Goal: Task Accomplishment & Management: Manage account settings

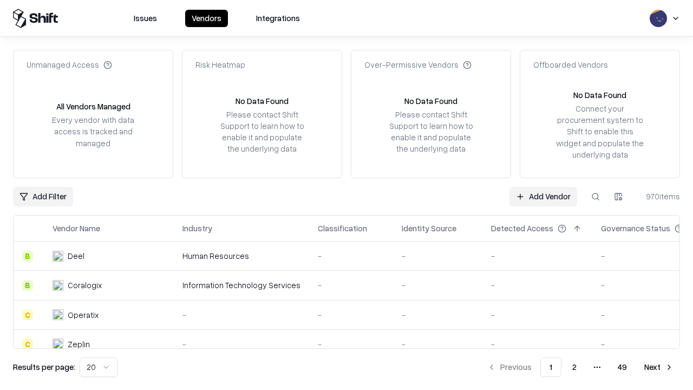
click at [543, 196] on link "Add Vendor" at bounding box center [543, 196] width 68 height 19
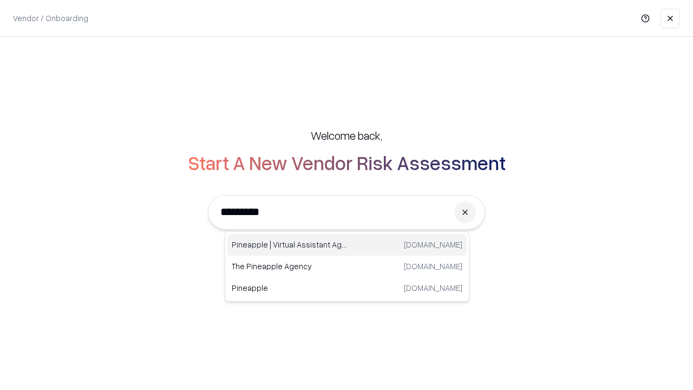
click at [347, 245] on div "Pineapple | Virtual Assistant Agency [DOMAIN_NAME]" at bounding box center [346, 245] width 239 height 22
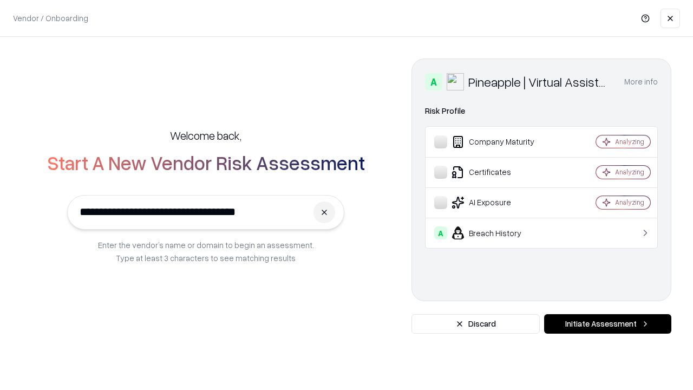
type input "**********"
click at [607, 324] on button "Initiate Assessment" at bounding box center [607, 323] width 127 height 19
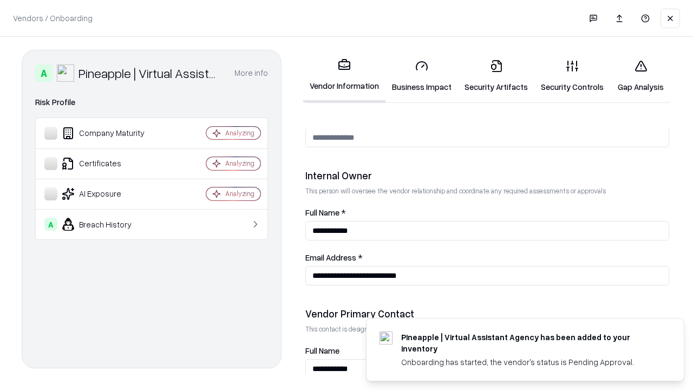
scroll to position [561, 0]
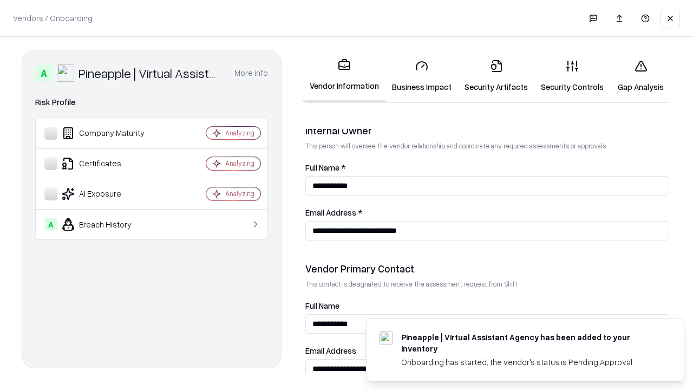
click at [496, 76] on link "Security Artifacts" at bounding box center [496, 76] width 76 height 50
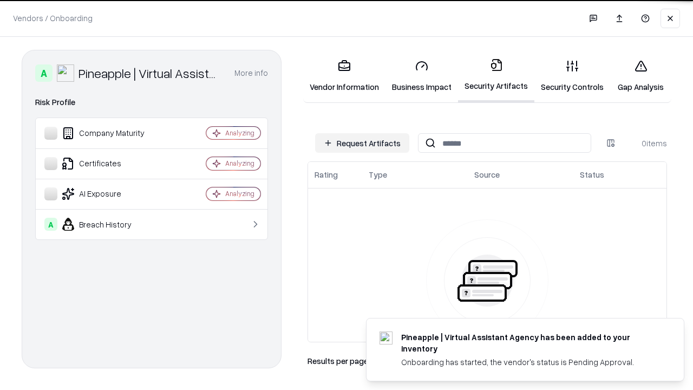
click at [362, 143] on button "Request Artifacts" at bounding box center [362, 142] width 94 height 19
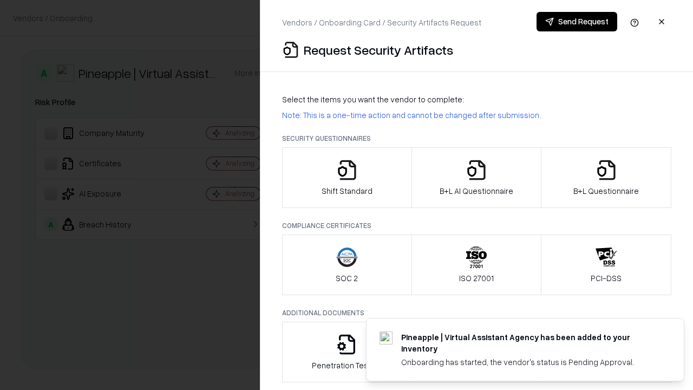
click at [606, 177] on icon "button" at bounding box center [606, 170] width 22 height 22
click at [476, 177] on icon "button" at bounding box center [476, 170] width 22 height 22
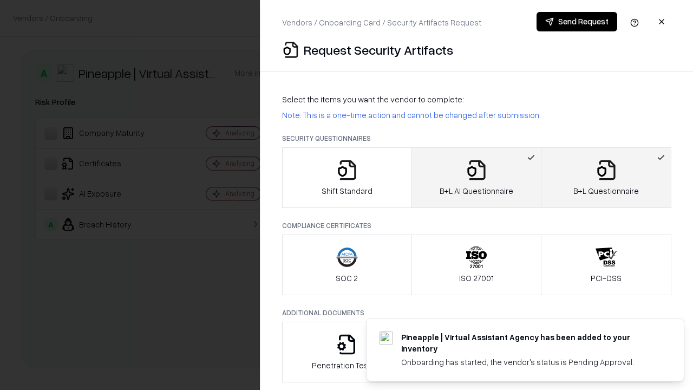
click at [576, 22] on button "Send Request" at bounding box center [576, 21] width 81 height 19
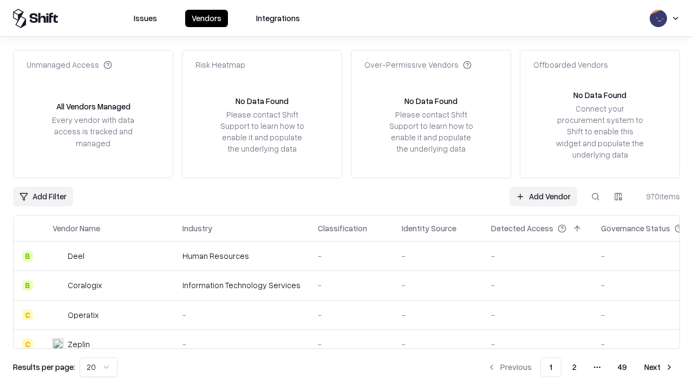
click at [595, 196] on button at bounding box center [595, 196] width 19 height 19
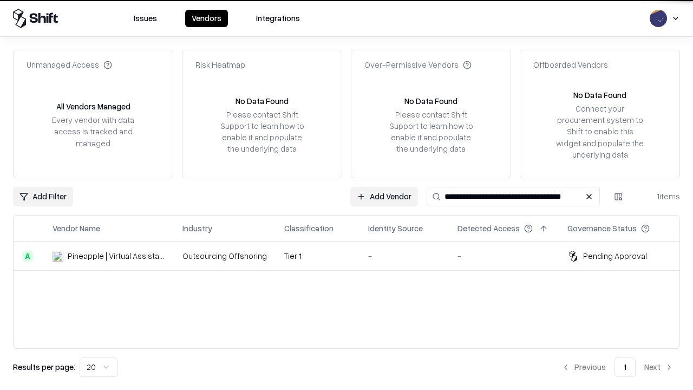
type input "**********"
click at [353, 255] on td "Tier 1" at bounding box center [317, 255] width 84 height 29
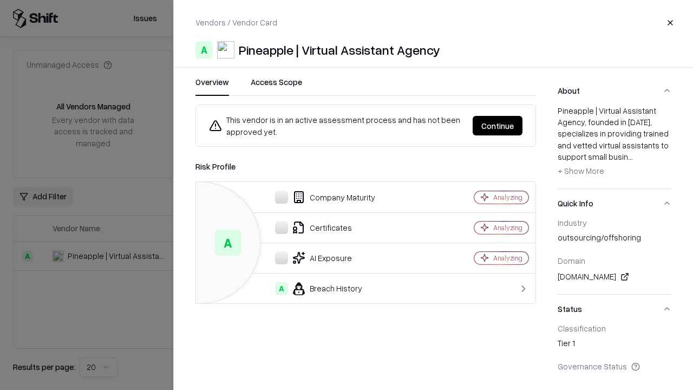
click at [497, 126] on button "Continue" at bounding box center [497, 125] width 50 height 19
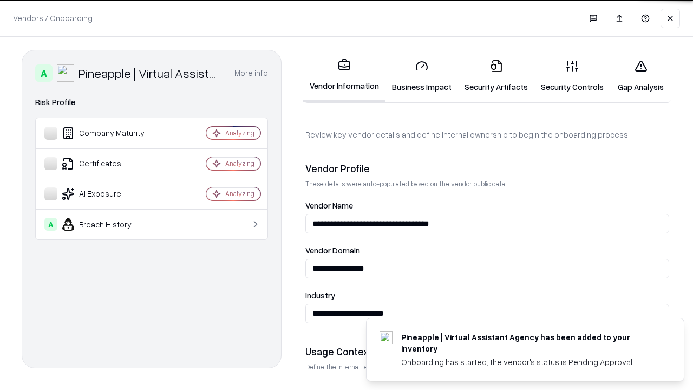
click at [496, 76] on link "Security Artifacts" at bounding box center [496, 76] width 76 height 50
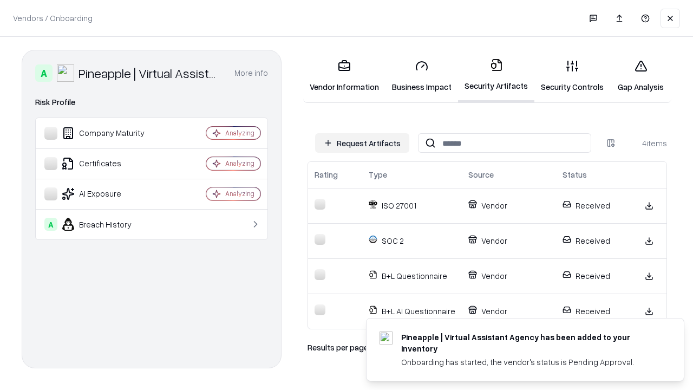
click at [640, 76] on link "Gap Analysis" at bounding box center [640, 76] width 61 height 50
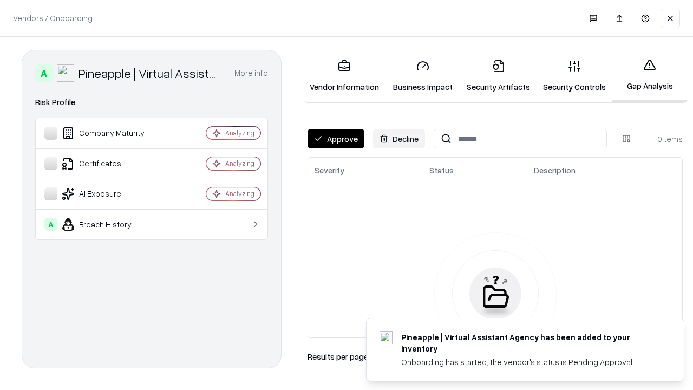
click at [335, 139] on button "Approve" at bounding box center [335, 138] width 57 height 19
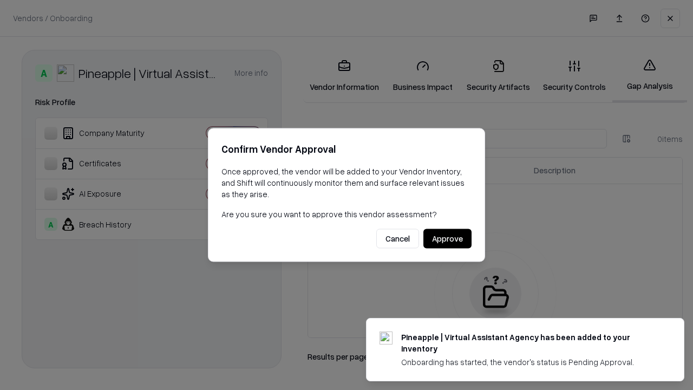
click at [447, 238] on button "Approve" at bounding box center [447, 238] width 48 height 19
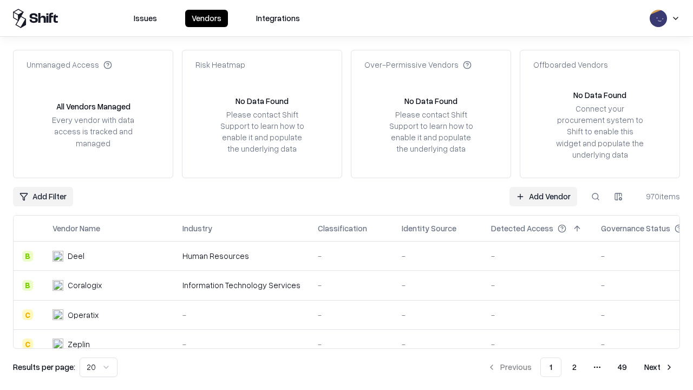
type input "**********"
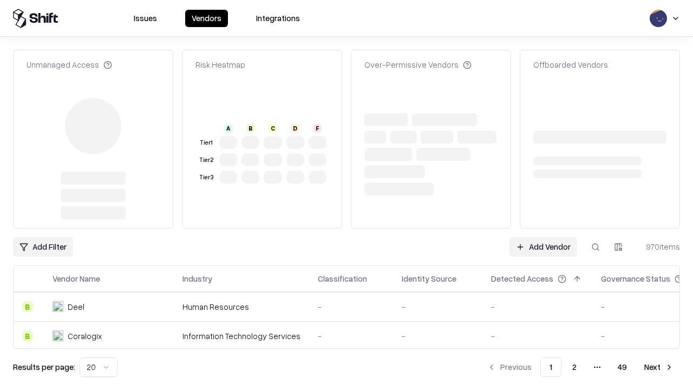
click at [543, 247] on link "Add Vendor" at bounding box center [543, 246] width 68 height 19
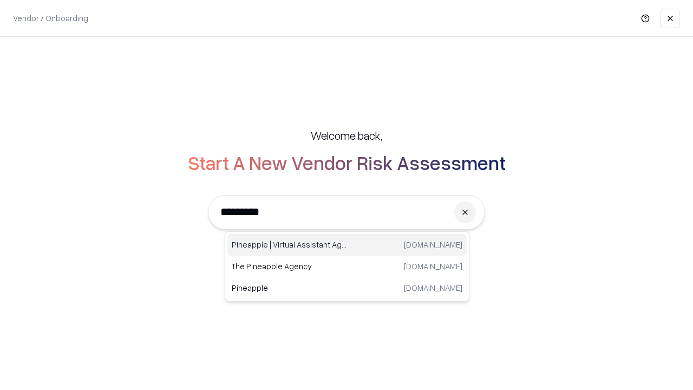
click at [347, 245] on div "Pineapple | Virtual Assistant Agency [DOMAIN_NAME]" at bounding box center [346, 245] width 239 height 22
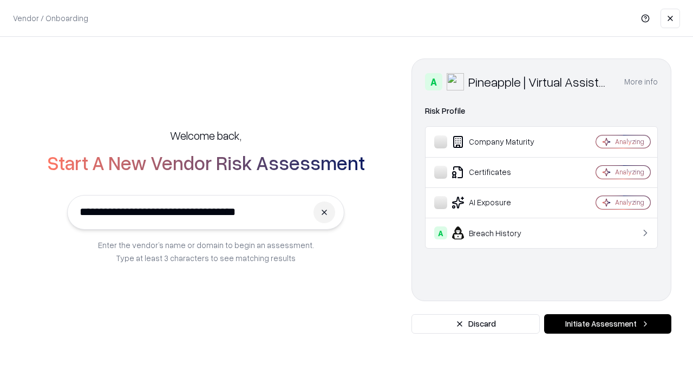
type input "**********"
click at [607, 324] on button "Initiate Assessment" at bounding box center [607, 323] width 127 height 19
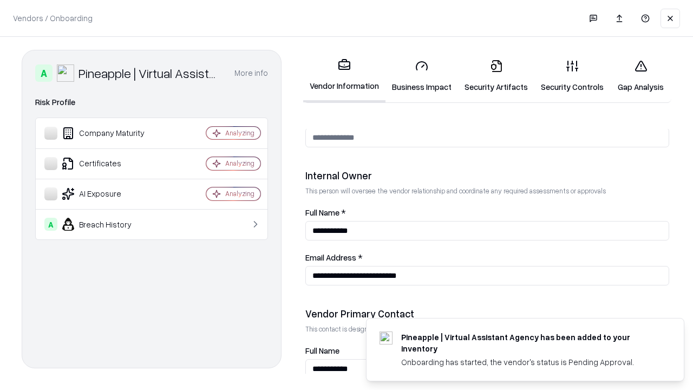
scroll to position [561, 0]
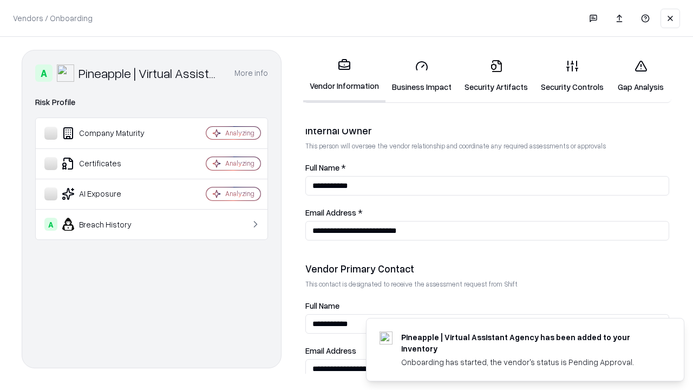
click at [640, 76] on link "Gap Analysis" at bounding box center [640, 76] width 61 height 50
